Goal: Find specific page/section: Find specific page/section

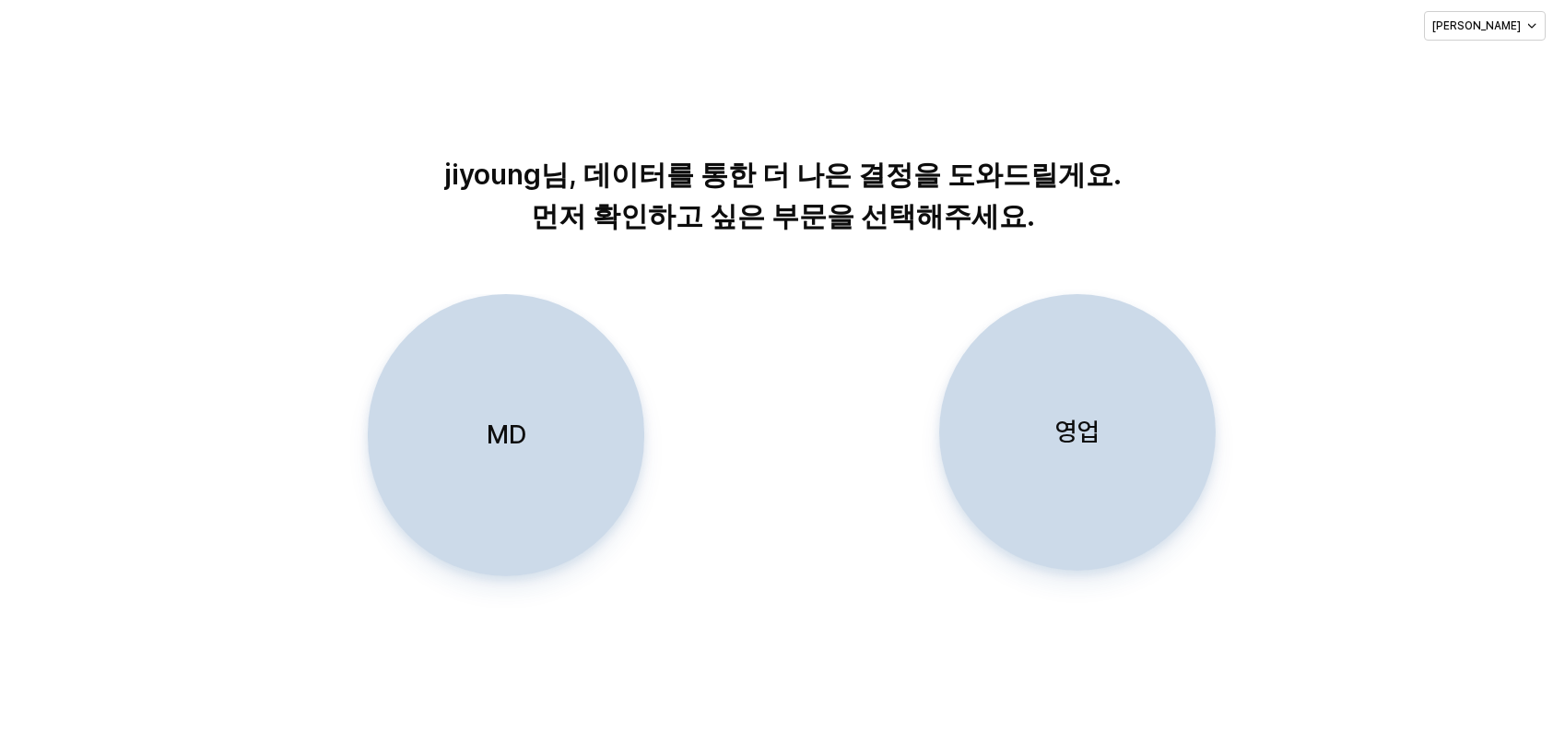
click at [482, 458] on div "MD" at bounding box center [506, 435] width 260 height 280
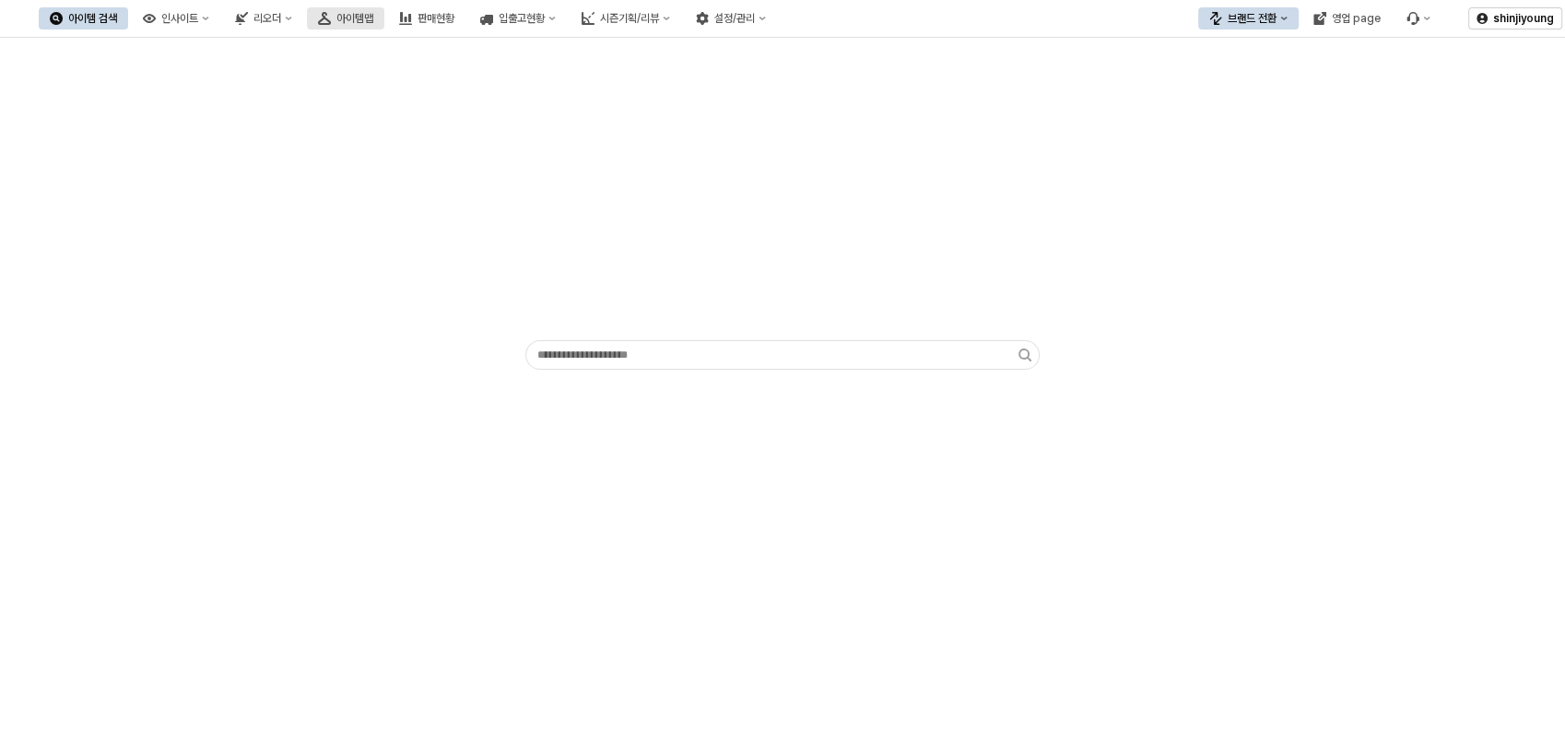
click at [373, 18] on div "아이템맵" at bounding box center [354, 18] width 37 height 13
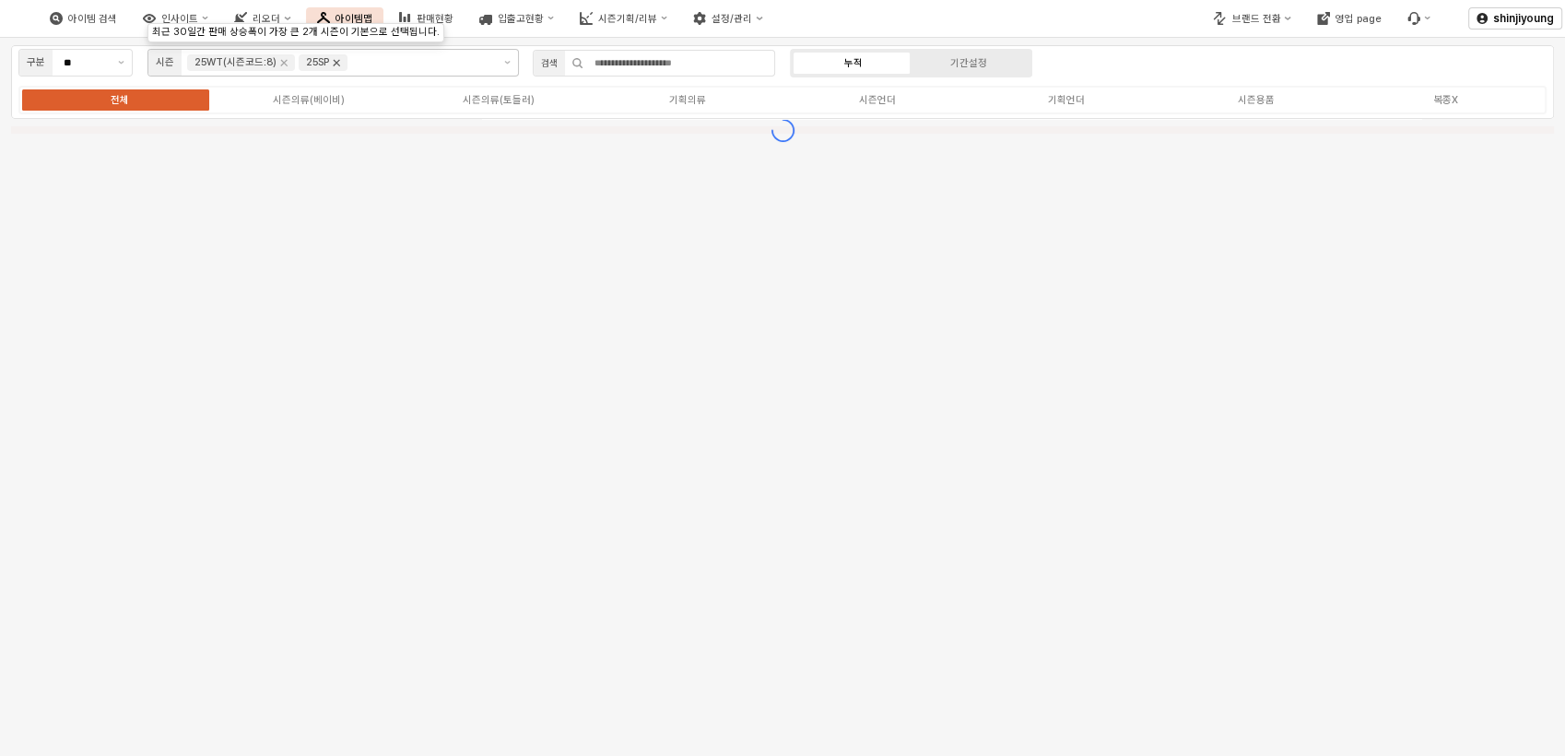
click at [336, 61] on icon "Remove 25SP" at bounding box center [336, 62] width 15 height 15
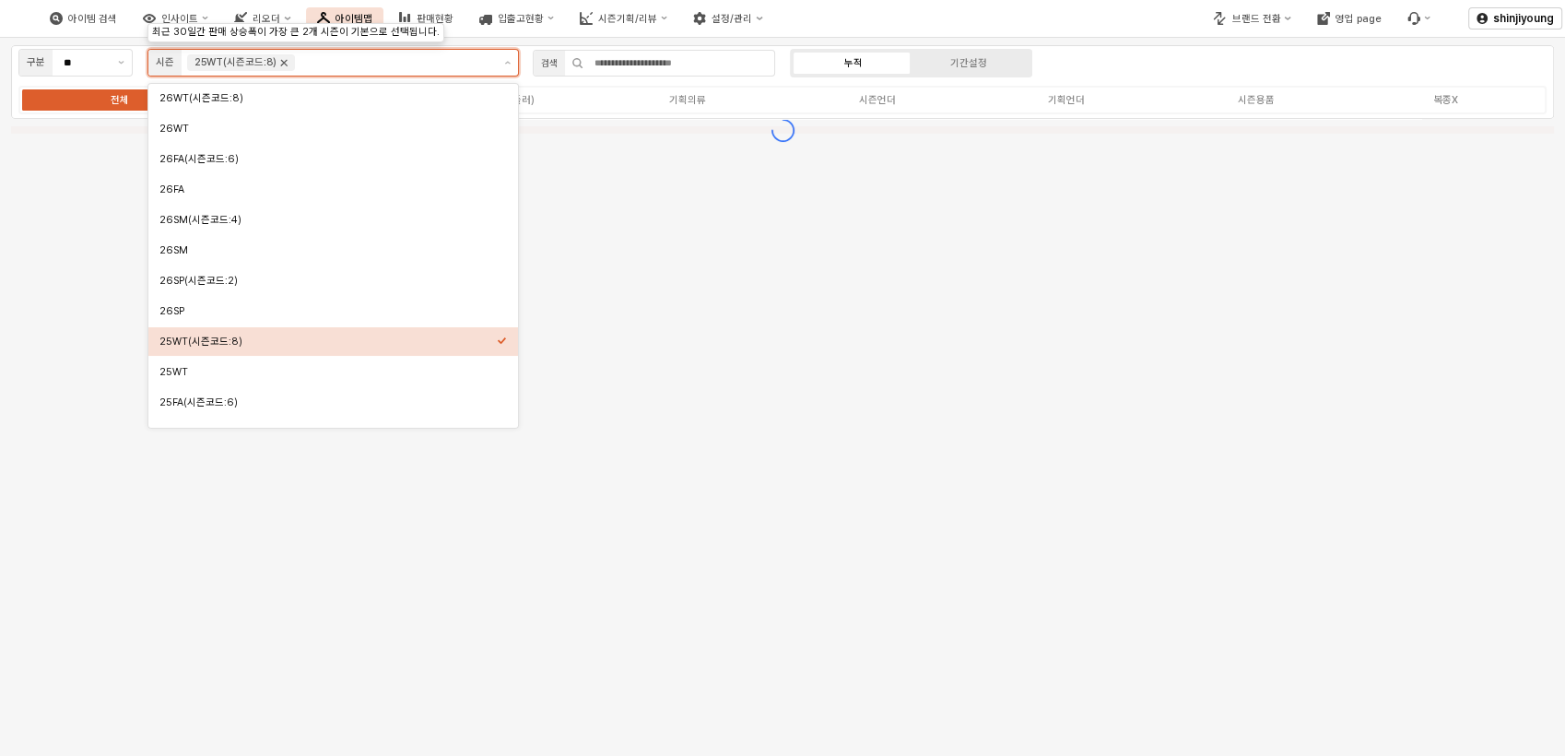
click at [284, 64] on icon "Remove 25WT(시즌코드:8)" at bounding box center [284, 63] width 6 height 6
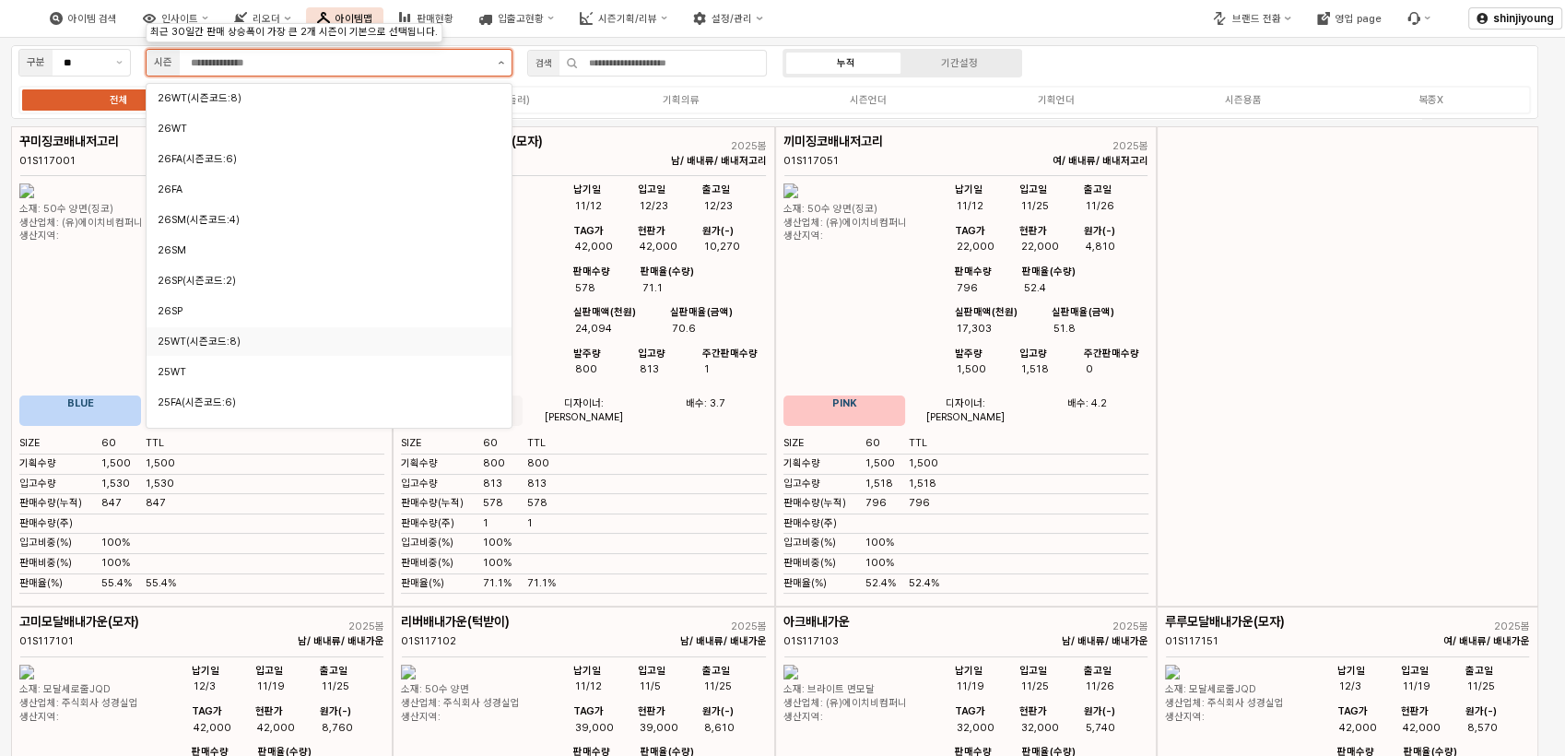
click at [501, 64] on button "제안 사항 표시" at bounding box center [500, 63] width 21 height 26
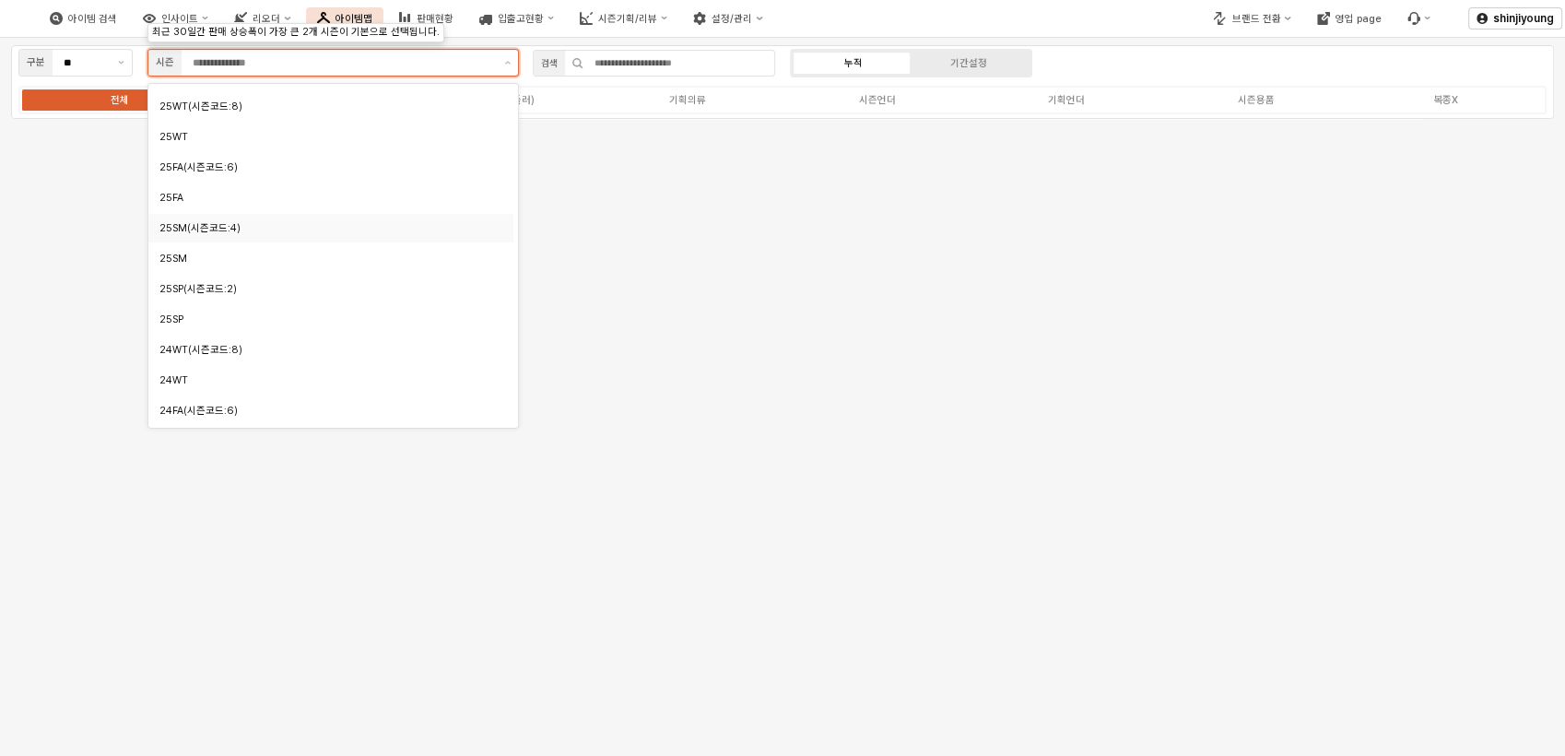
scroll to position [205, 0]
click at [204, 166] on div "25WT" at bounding box center [325, 167] width 333 height 14
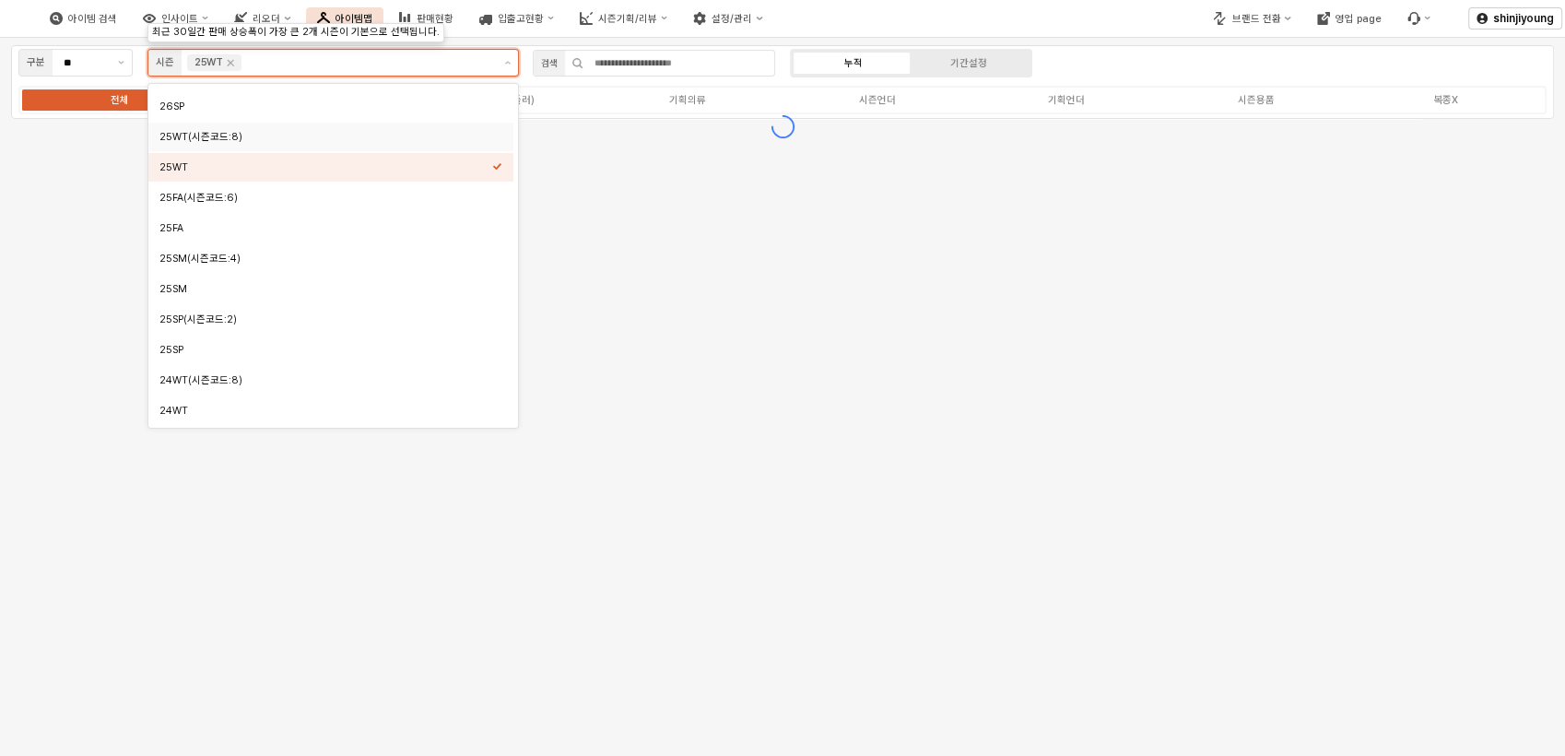
click at [218, 136] on div "25WT(시즌코드:8)" at bounding box center [325, 137] width 333 height 14
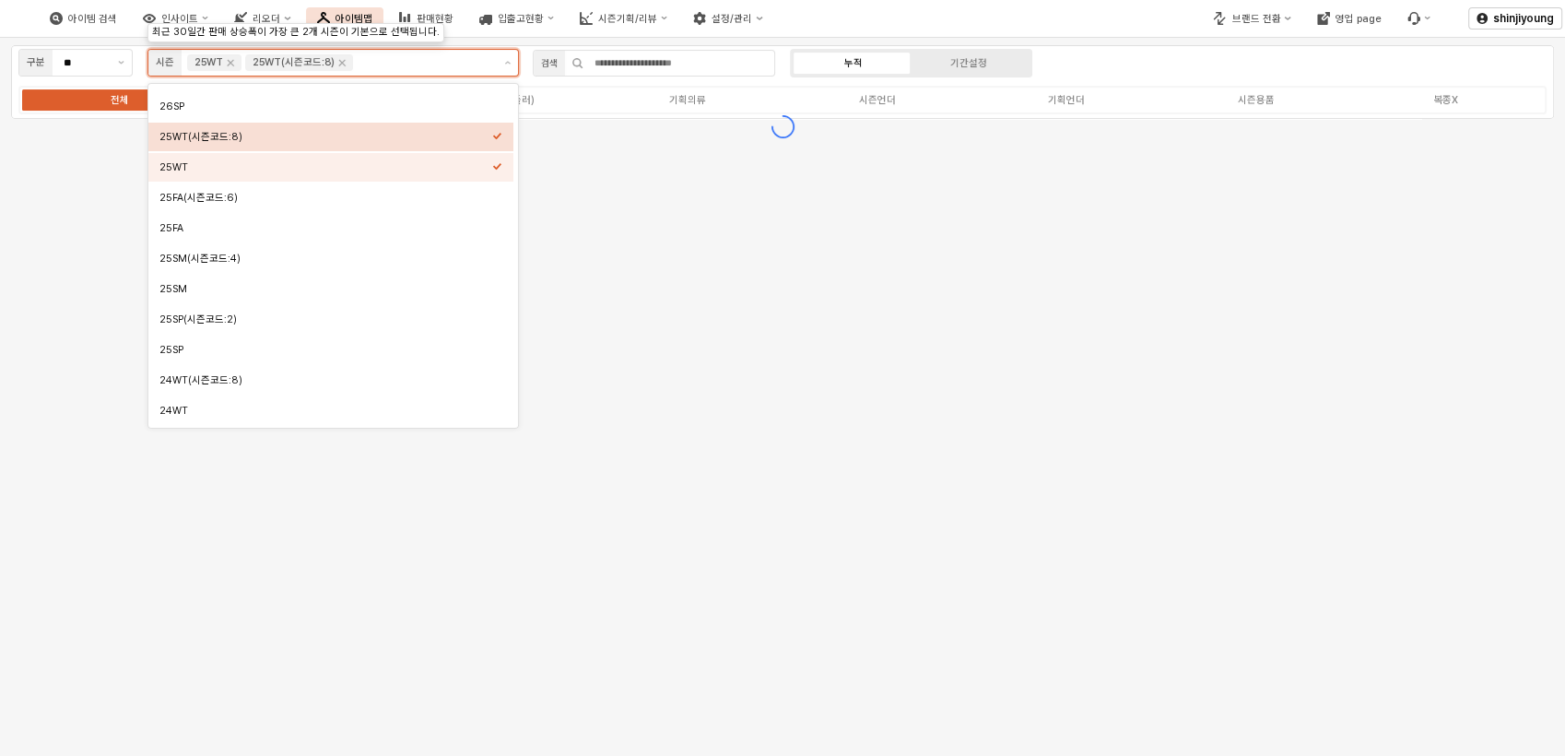
click at [232, 136] on div "25WT(시즌코드:8)" at bounding box center [325, 137] width 333 height 14
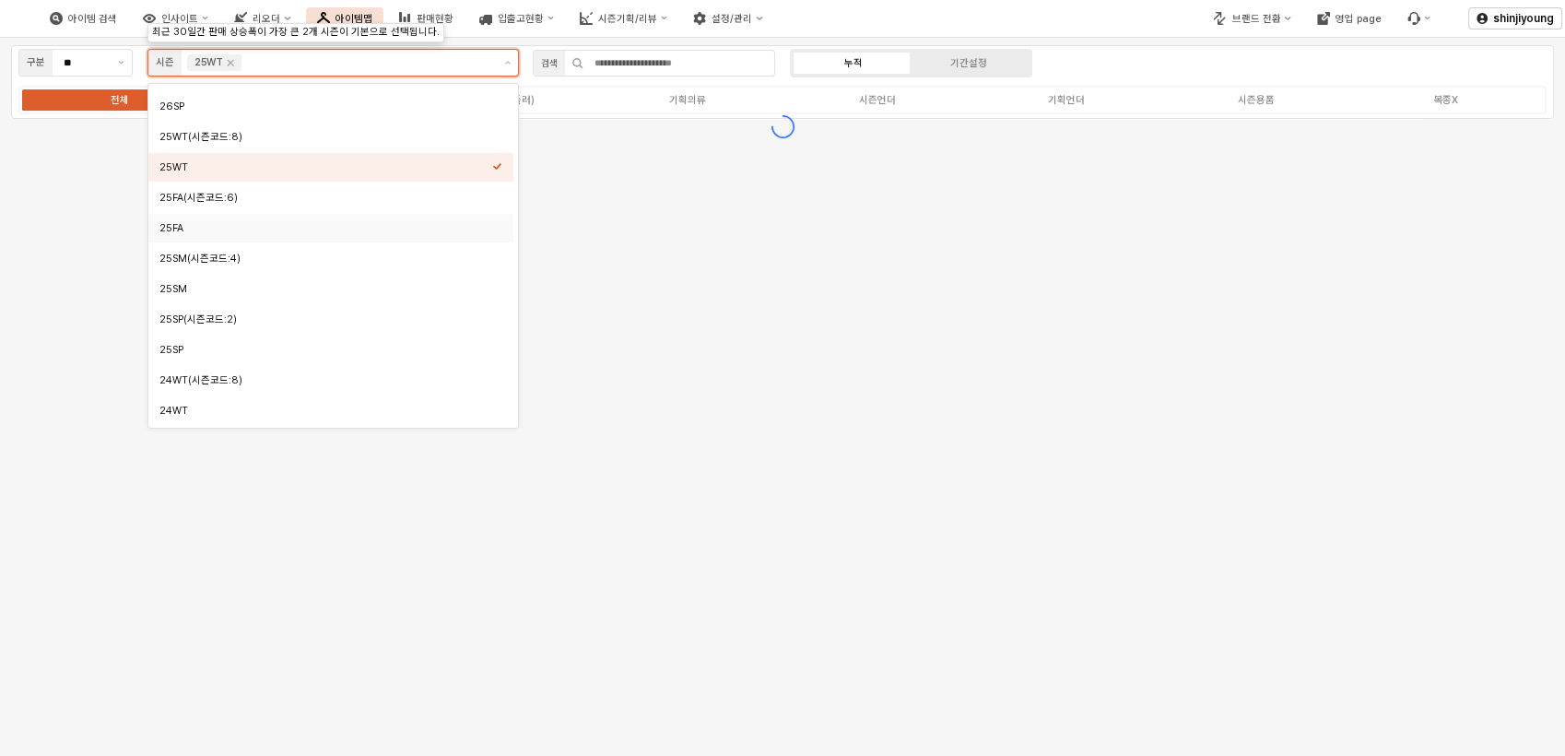
click at [178, 224] on div "25FA" at bounding box center [325, 228] width 333 height 14
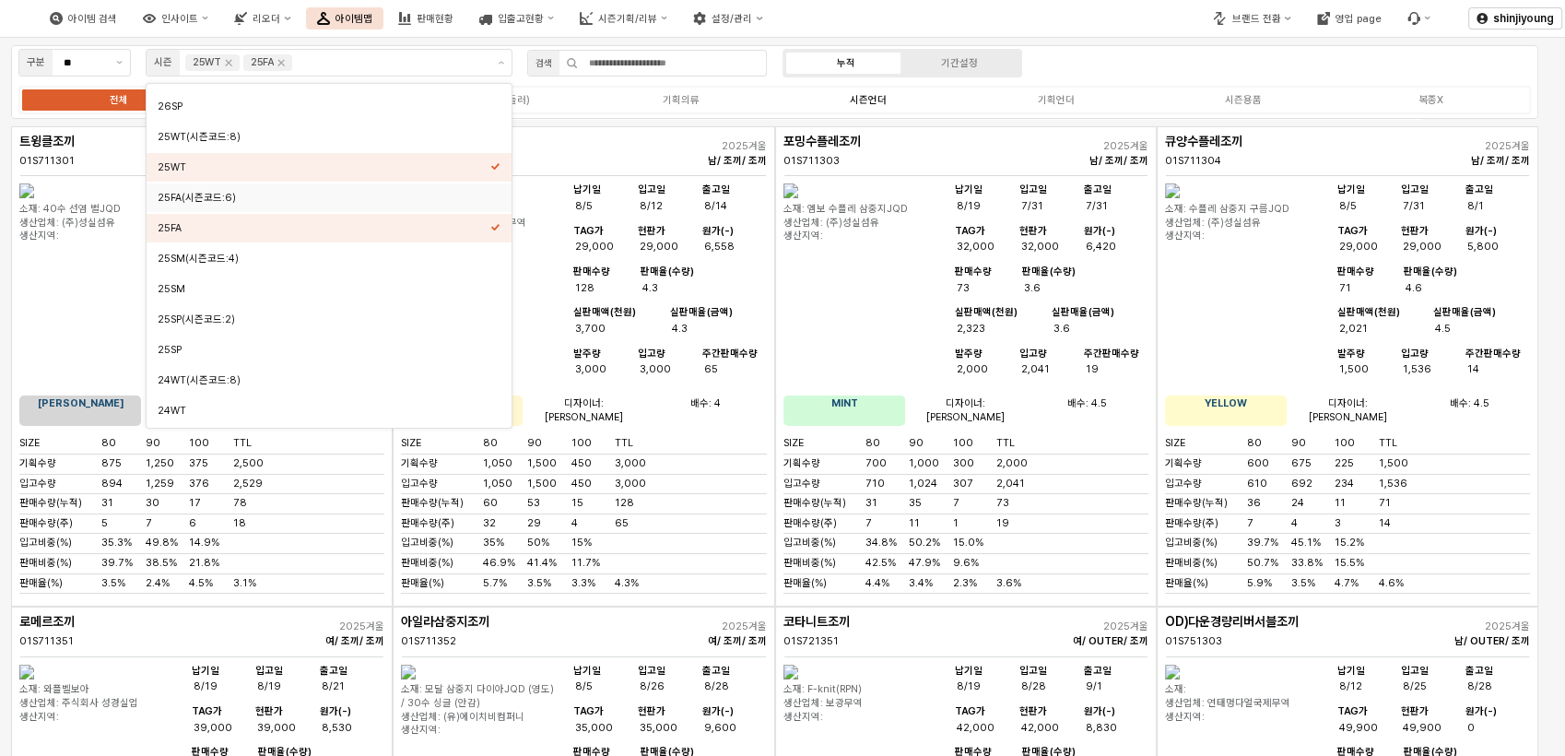
click at [878, 100] on div "시즌언더" at bounding box center [868, 100] width 37 height 12
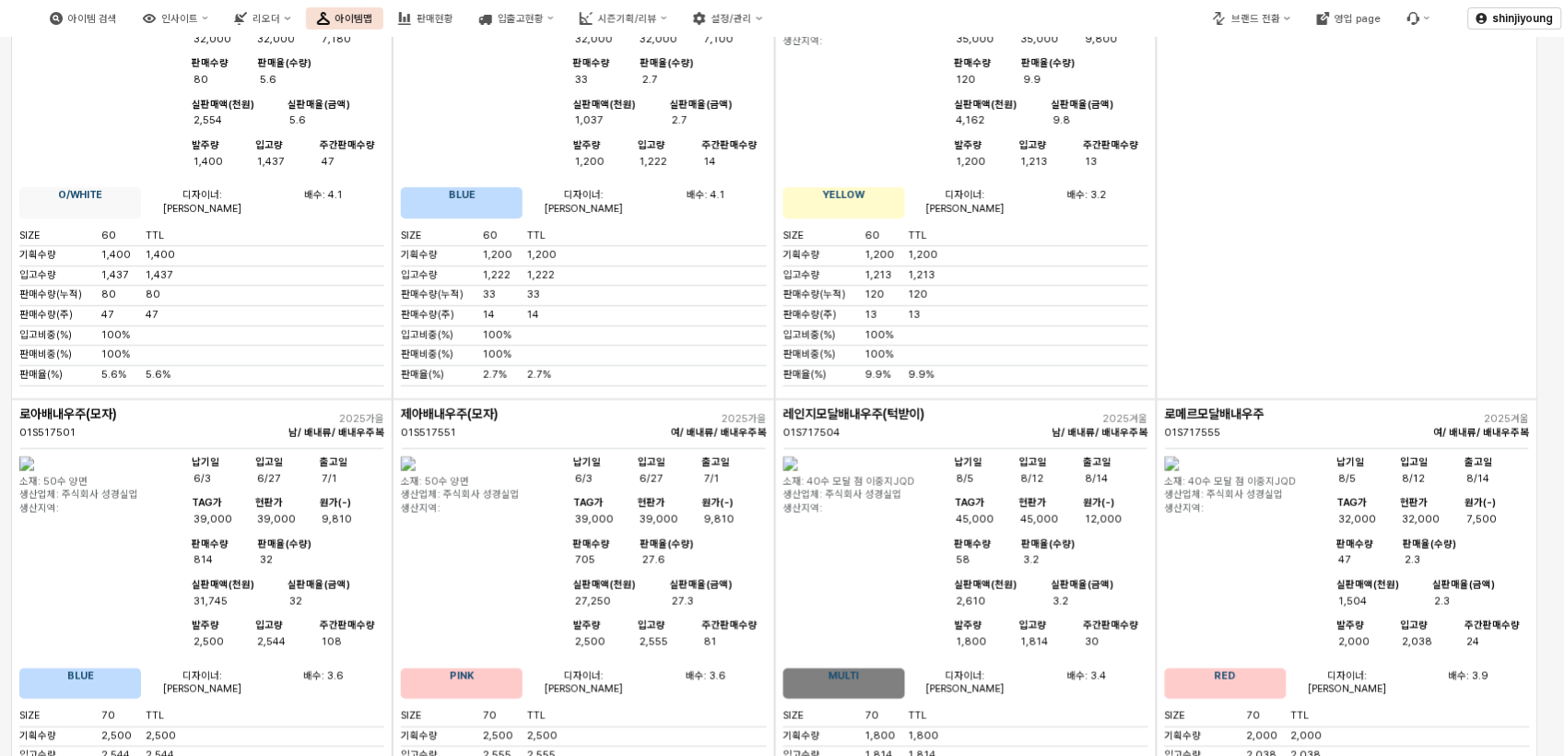
scroll to position [1650, 0]
